Goal: Task Accomplishment & Management: Use online tool/utility

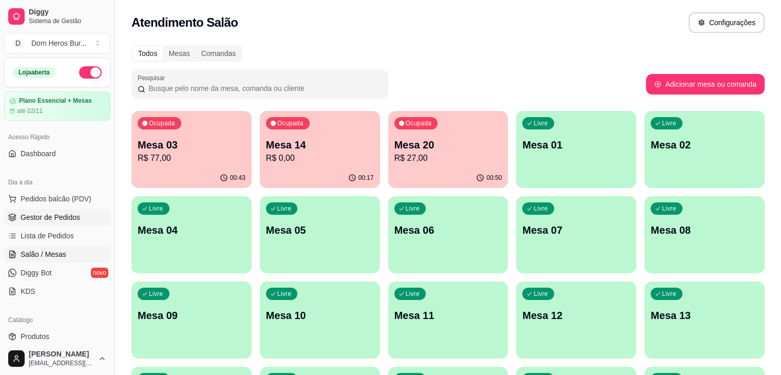
drag, startPoint x: 0, startPoint y: 0, endPoint x: 34, endPoint y: 152, distance: 155.8
click at [34, 212] on span "Gestor de Pedidos" at bounding box center [51, 217] width 60 height 10
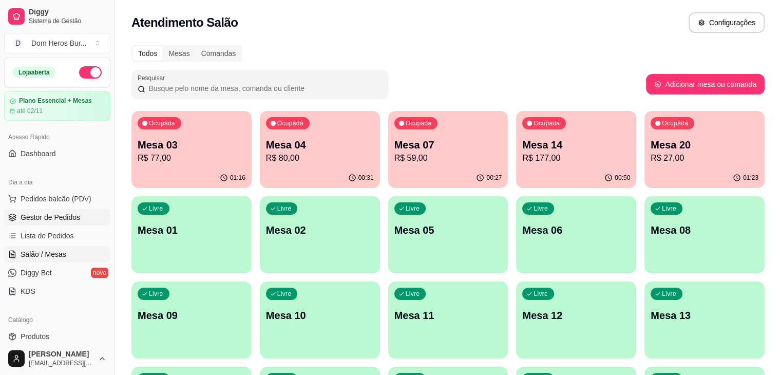
scroll to position [68, 0]
click at [179, 134] on div "Ocupada Mesa 01 R$ 53,00" at bounding box center [191, 139] width 117 height 55
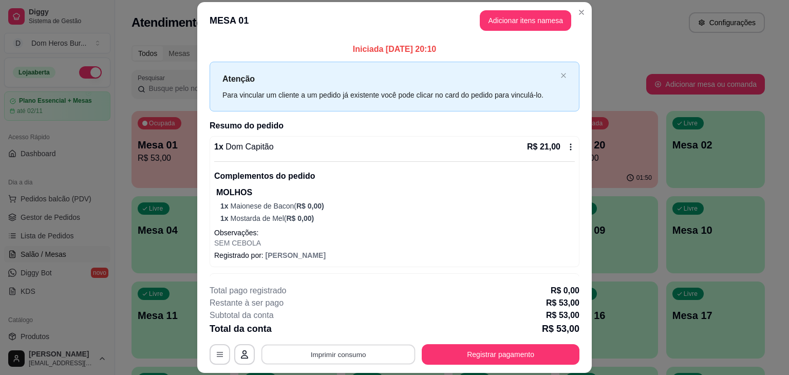
click at [309, 348] on button "Imprimir consumo" at bounding box center [338, 354] width 154 height 20
click at [319, 329] on button "IMPRESSORA" at bounding box center [337, 330] width 72 height 16
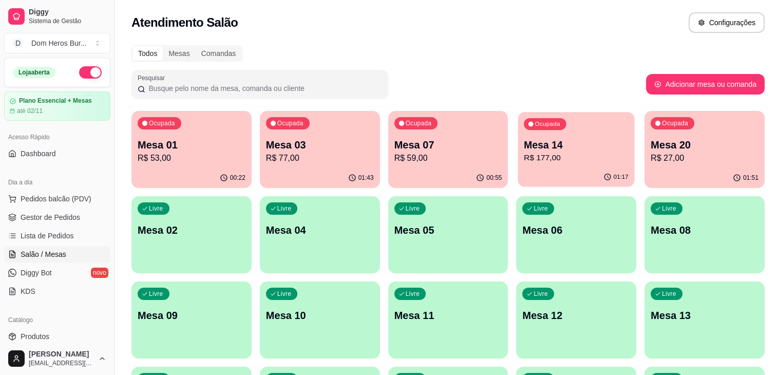
click at [524, 141] on p "Mesa 14" at bounding box center [576, 145] width 105 height 14
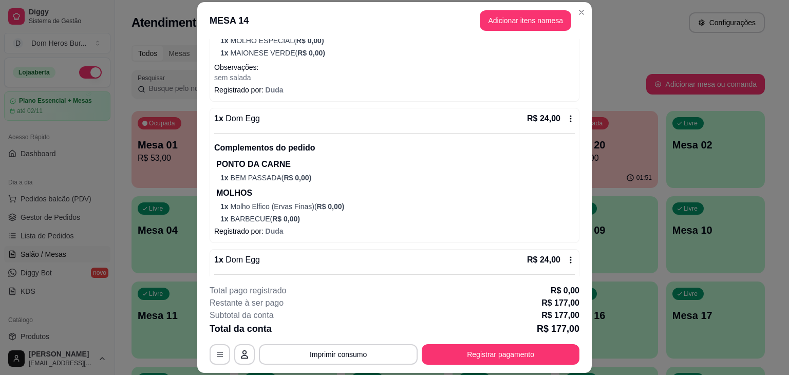
scroll to position [415, 0]
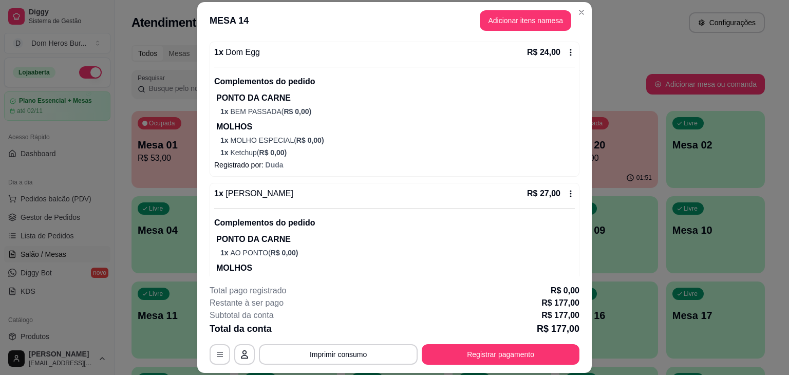
click at [566, 189] on icon at bounding box center [570, 193] width 8 height 8
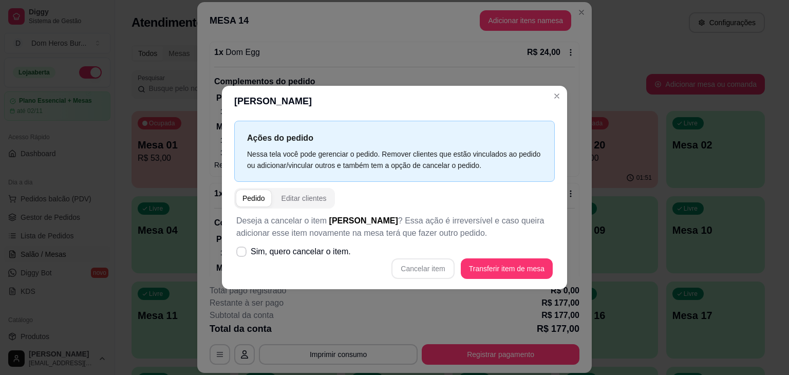
click at [433, 267] on div "Cancelar item Transferir item de mesa" at bounding box center [394, 268] width 316 height 21
click at [319, 252] on span "Sim, quero cancelar o item." at bounding box center [301, 251] width 100 height 12
click at [242, 254] on input "Sim, quero cancelar o item." at bounding box center [239, 257] width 7 height 7
checkbox input "true"
click at [404, 271] on button "Cancelar item" at bounding box center [422, 269] width 61 height 20
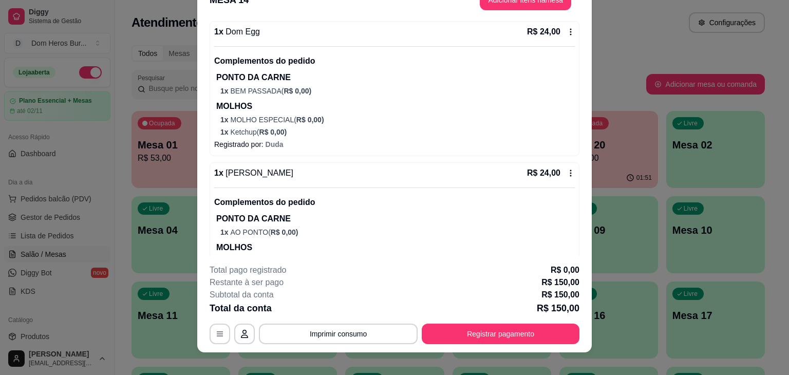
scroll to position [31, 0]
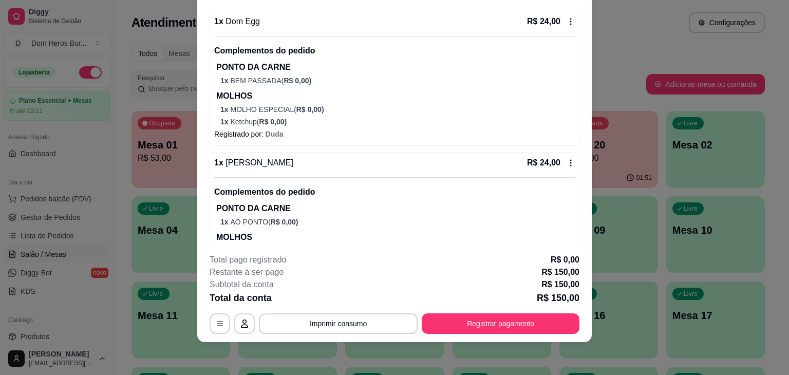
click at [580, 248] on footer "**********" at bounding box center [394, 293] width 394 height 97
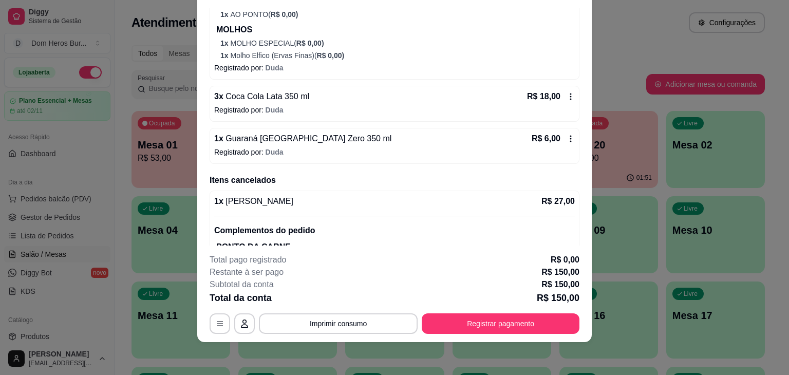
click at [566, 136] on icon at bounding box center [570, 139] width 8 height 8
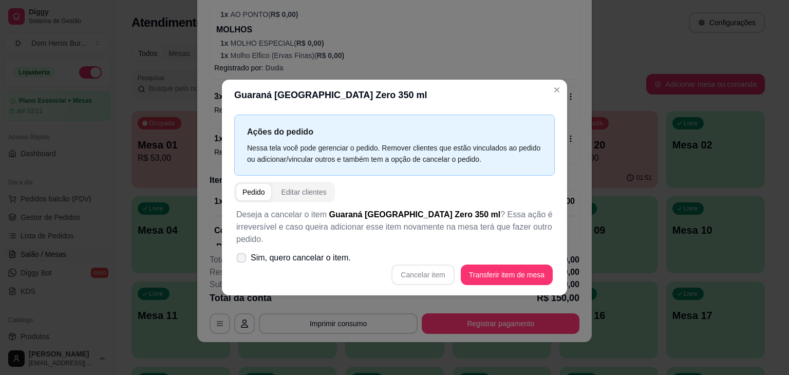
click at [241, 253] on span at bounding box center [242, 258] width 10 height 10
click at [241, 260] on input "Sim, quero cancelar o item." at bounding box center [239, 263] width 7 height 7
checkbox input "true"
click at [435, 265] on button "Cancelar item" at bounding box center [422, 274] width 63 height 21
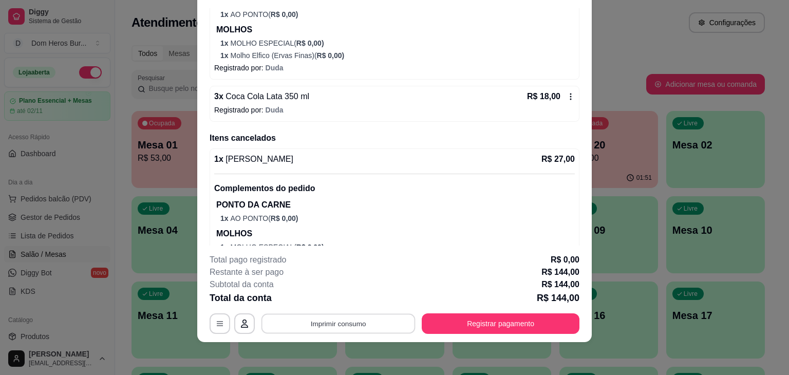
click at [341, 327] on button "Imprimir consumo" at bounding box center [338, 324] width 154 height 20
click at [337, 301] on button "IMPRESSORA" at bounding box center [337, 300] width 72 height 16
